Goal: Information Seeking & Learning: Check status

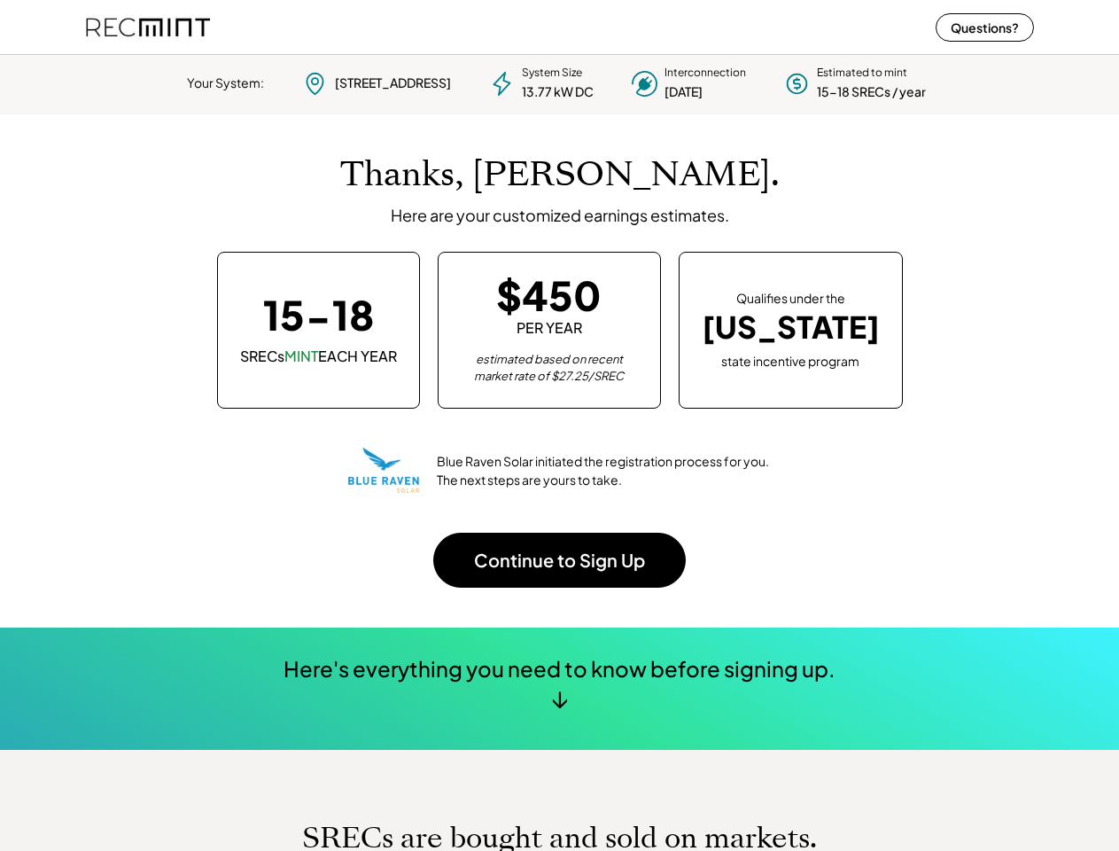
scroll to position [249, 495]
click at [559, 425] on div "Thanks, [PERSON_NAME]. Here are your customized earnings estimates. 15-18 SRECs…" at bounding box center [560, 370] width 948 height 513
click at [559, 449] on div "Blue Raven Solar initiated the registration process for you. The next steps are…" at bounding box center [559, 470] width 423 height 71
click at [559, 81] on div "System Size 13.77 kW DC" at bounding box center [558, 83] width 72 height 35
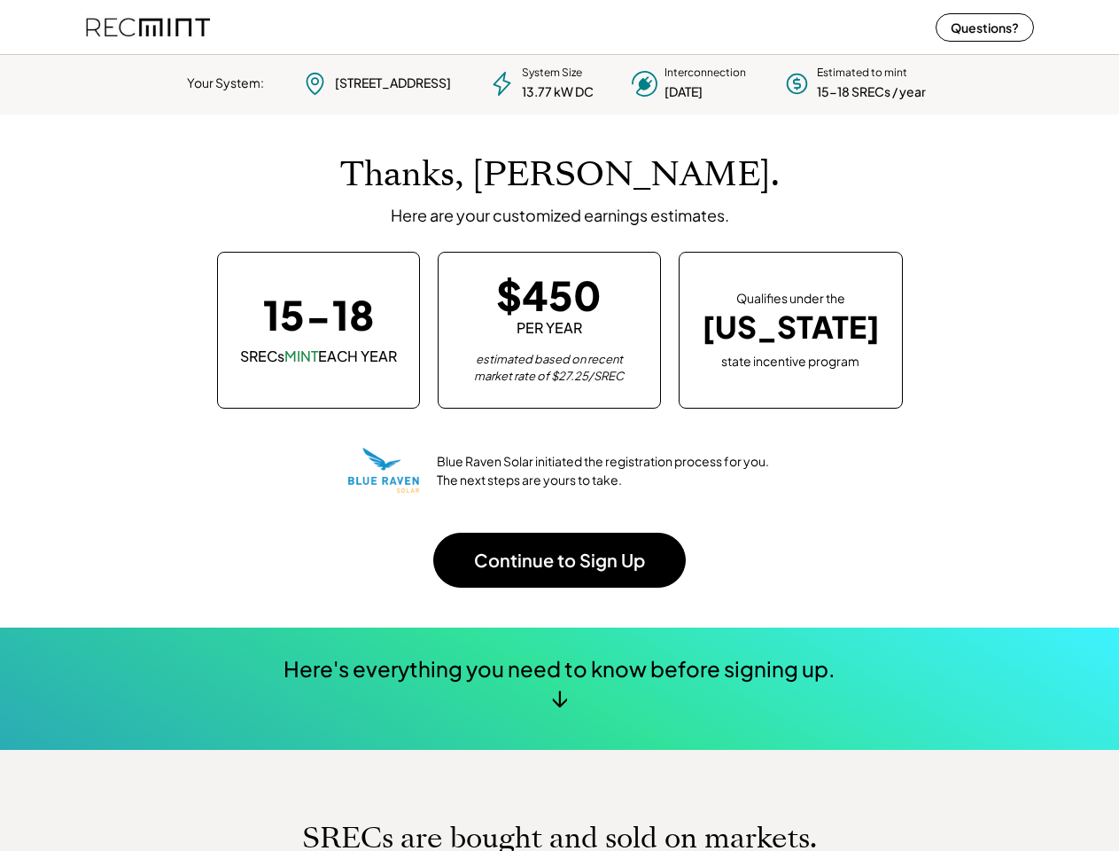
click at [560, 83] on div "13.77 kW DC" at bounding box center [558, 92] width 72 height 18
click at [226, 83] on div "Your System:" at bounding box center [225, 83] width 77 height 18
click at [375, 83] on div "[STREET_ADDRESS]" at bounding box center [393, 83] width 116 height 18
